Goal: Check status: Check status

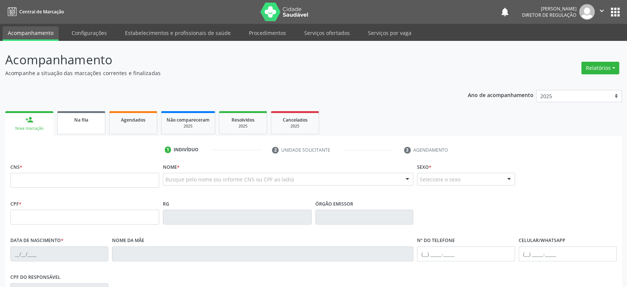
click at [63, 116] on div "Na fila" at bounding box center [81, 119] width 37 height 8
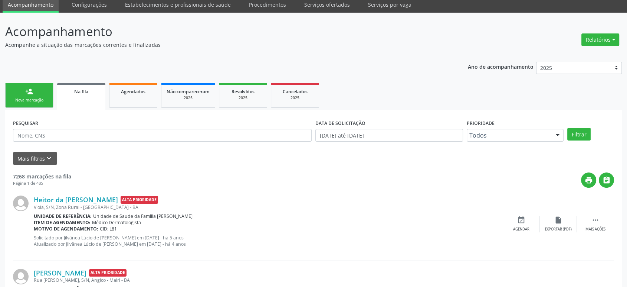
scroll to position [41, 0]
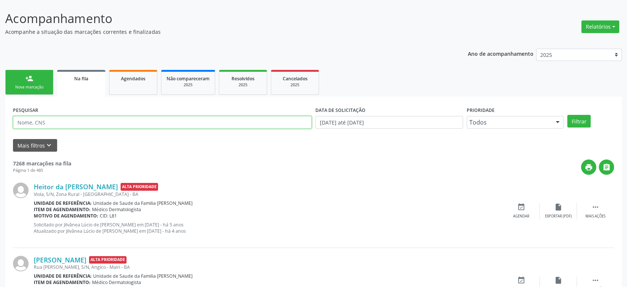
click at [79, 123] on input "text" at bounding box center [162, 122] width 299 height 13
paste input "Hadassah de [PERSON_NAME]"
type input "Hadassah de [PERSON_NAME]"
click at [568, 115] on button "Filtrar" at bounding box center [579, 121] width 23 height 13
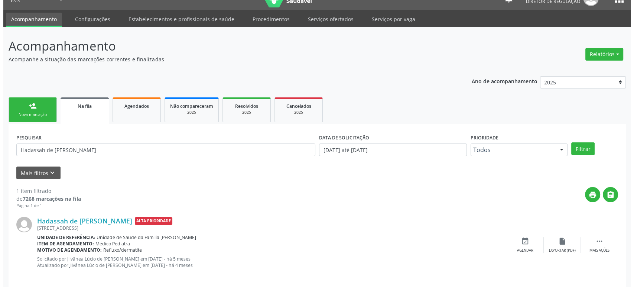
scroll to position [21, 0]
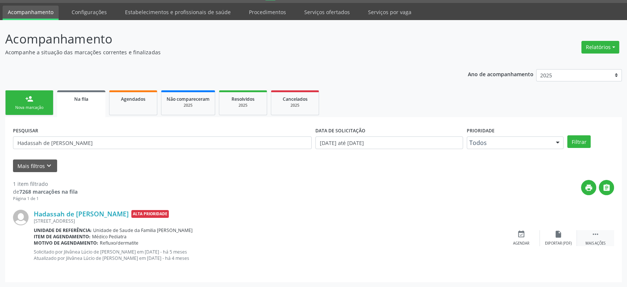
click at [590, 234] on div " Mais ações" at bounding box center [595, 238] width 37 height 16
click at [523, 235] on icon "cancel" at bounding box center [522, 234] width 8 height 8
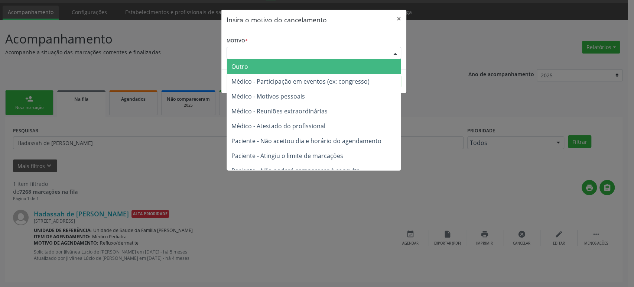
click at [266, 50] on div "Escolha o motivo" at bounding box center [313, 53] width 174 height 13
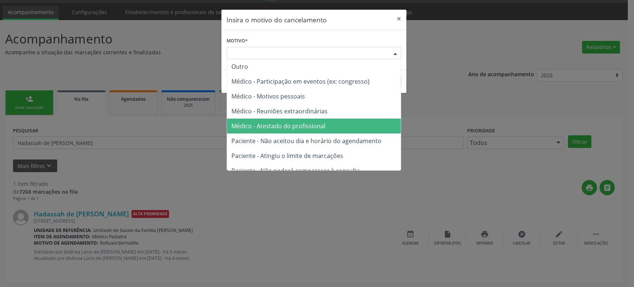
click at [272, 123] on span "Médico - Atestado do profissional" at bounding box center [278, 126] width 94 height 8
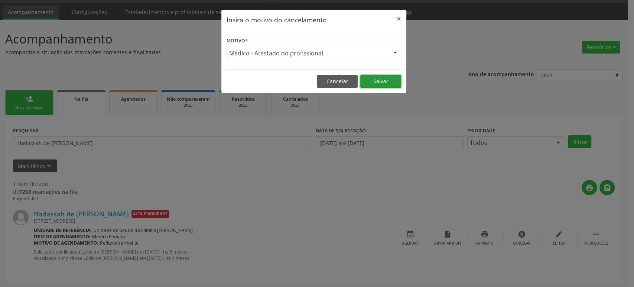
click at [386, 79] on button "Salvar" at bounding box center [380, 81] width 41 height 13
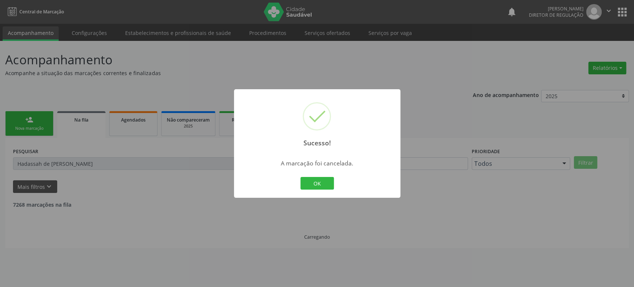
scroll to position [0, 0]
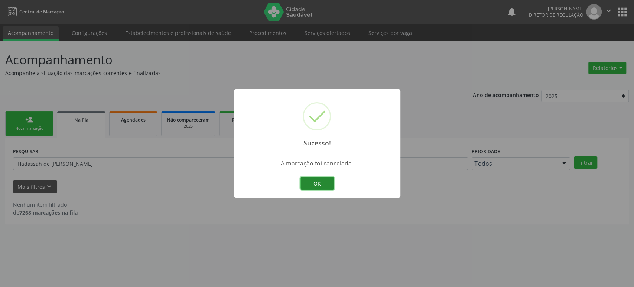
click at [305, 185] on button "OK" at bounding box center [316, 183] width 33 height 13
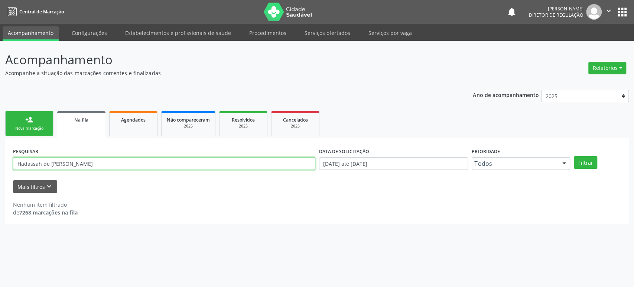
click at [55, 163] on input "Hadassah de [PERSON_NAME]" at bounding box center [164, 163] width 302 height 13
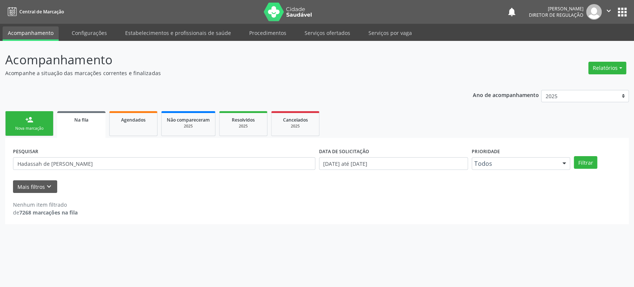
click at [621, 8] on button "apps" at bounding box center [622, 12] width 13 height 13
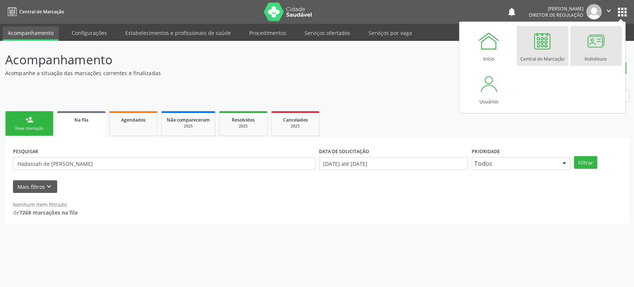
click at [603, 47] on div at bounding box center [595, 41] width 22 height 22
